Goal: Task Accomplishment & Management: Use online tool/utility

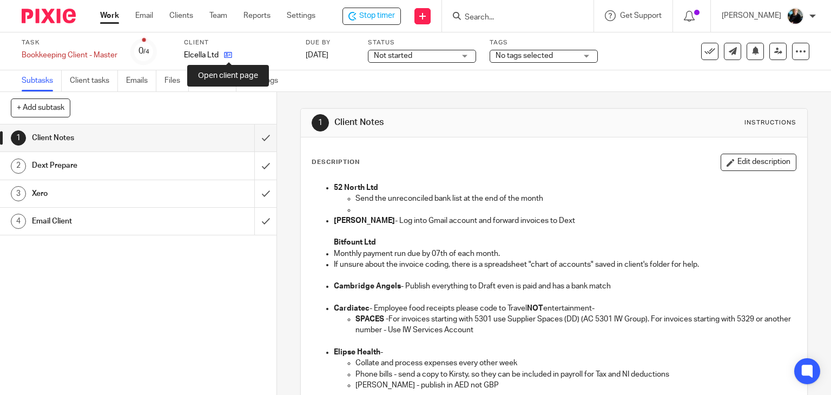
click at [229, 53] on icon at bounding box center [228, 55] width 8 height 8
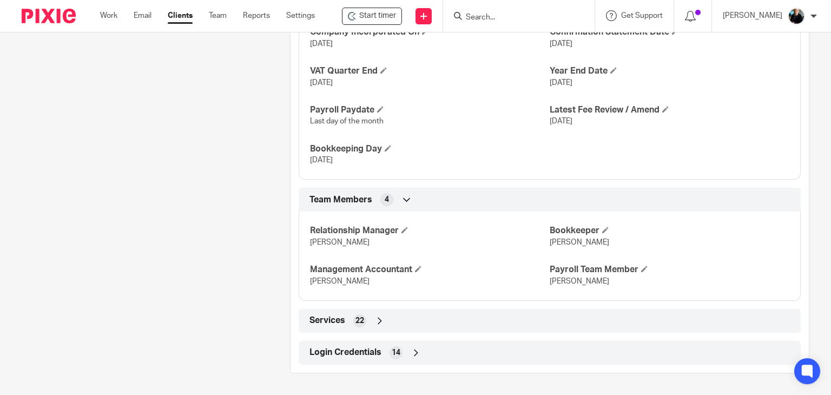
scroll to position [750, 0]
click at [411, 351] on icon at bounding box center [416, 352] width 11 height 11
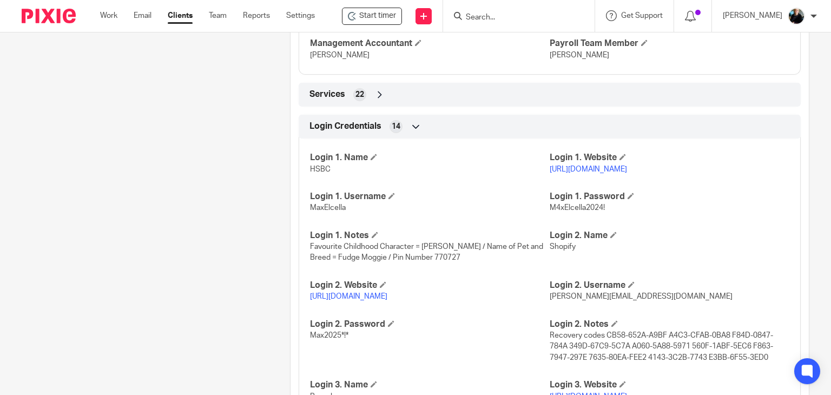
scroll to position [1067, 0]
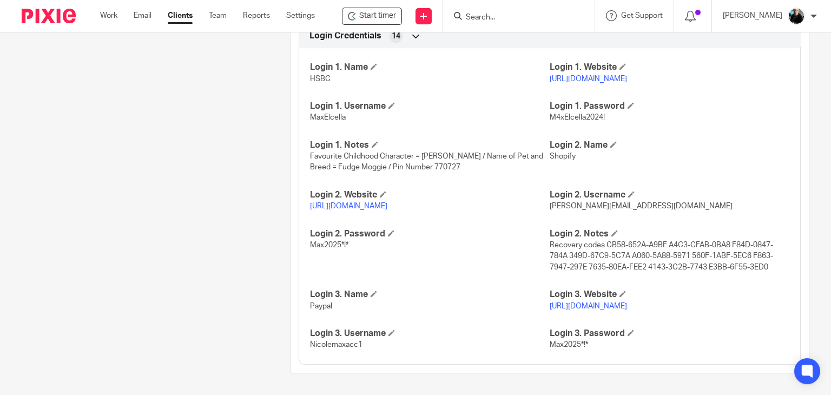
click at [347, 206] on link "[URL][DOMAIN_NAME]" at bounding box center [348, 206] width 77 height 8
drag, startPoint x: 648, startPoint y: 206, endPoint x: 543, endPoint y: 208, distance: 104.5
click at [543, 208] on div "Login 1. Name HSBC Login 1. Website [URL][DOMAIN_NAME] Login 1. Username MaxElc…" at bounding box center [550, 202] width 502 height 325
click at [553, 206] on span "[PERSON_NAME][EMAIL_ADDRESS][DOMAIN_NAME]" at bounding box center [641, 206] width 183 height 8
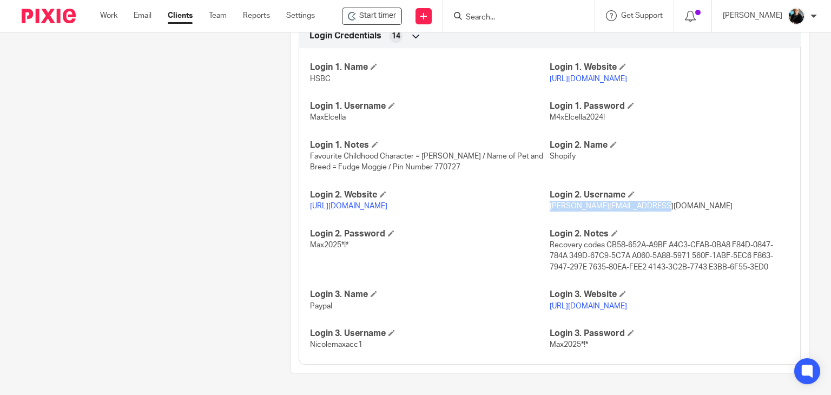
drag, startPoint x: 649, startPoint y: 206, endPoint x: 545, endPoint y: 209, distance: 104.5
click at [550, 209] on p "[PERSON_NAME][EMAIL_ADDRESS][DOMAIN_NAME]" at bounding box center [670, 206] width 240 height 11
copy span "[PERSON_NAME][EMAIL_ADDRESS][DOMAIN_NAME]"
drag, startPoint x: 350, startPoint y: 247, endPoint x: 301, endPoint y: 252, distance: 48.9
click at [301, 252] on div "Login 1. Name HSBC Login 1. Website [URL][DOMAIN_NAME] Login 1. Username MaxElc…" at bounding box center [550, 202] width 502 height 325
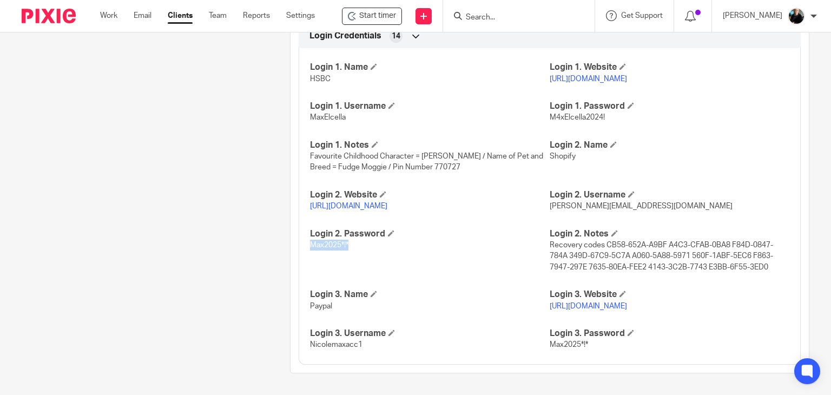
copy span "Max2025*!*"
